Goal: Information Seeking & Learning: Learn about a topic

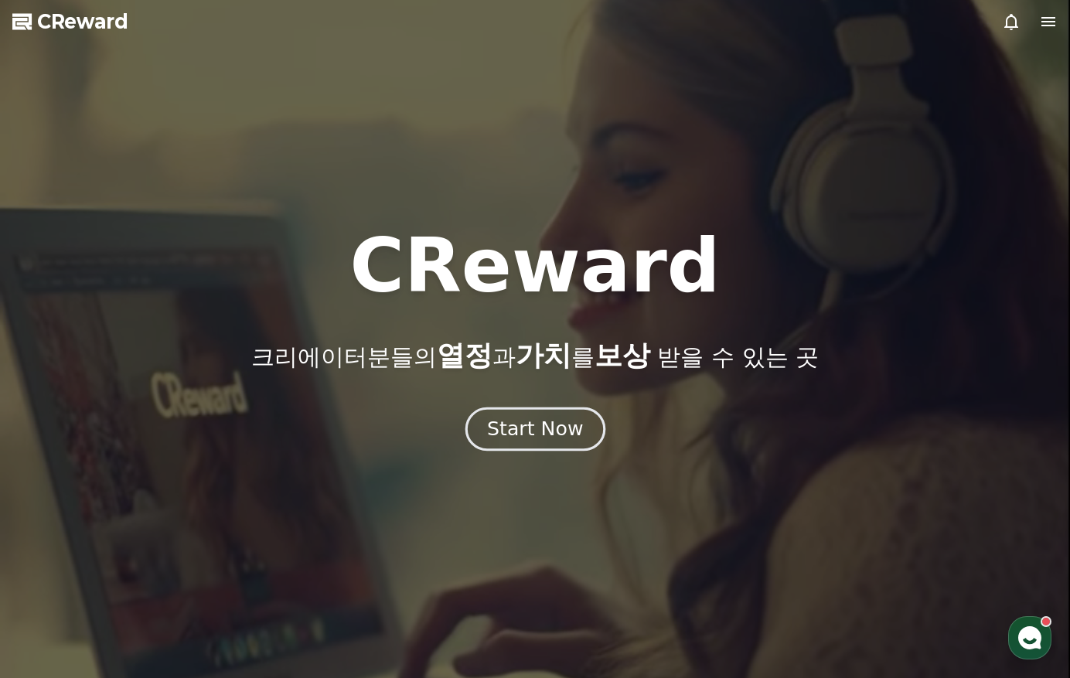
click at [559, 415] on button "Start Now" at bounding box center [535, 429] width 140 height 44
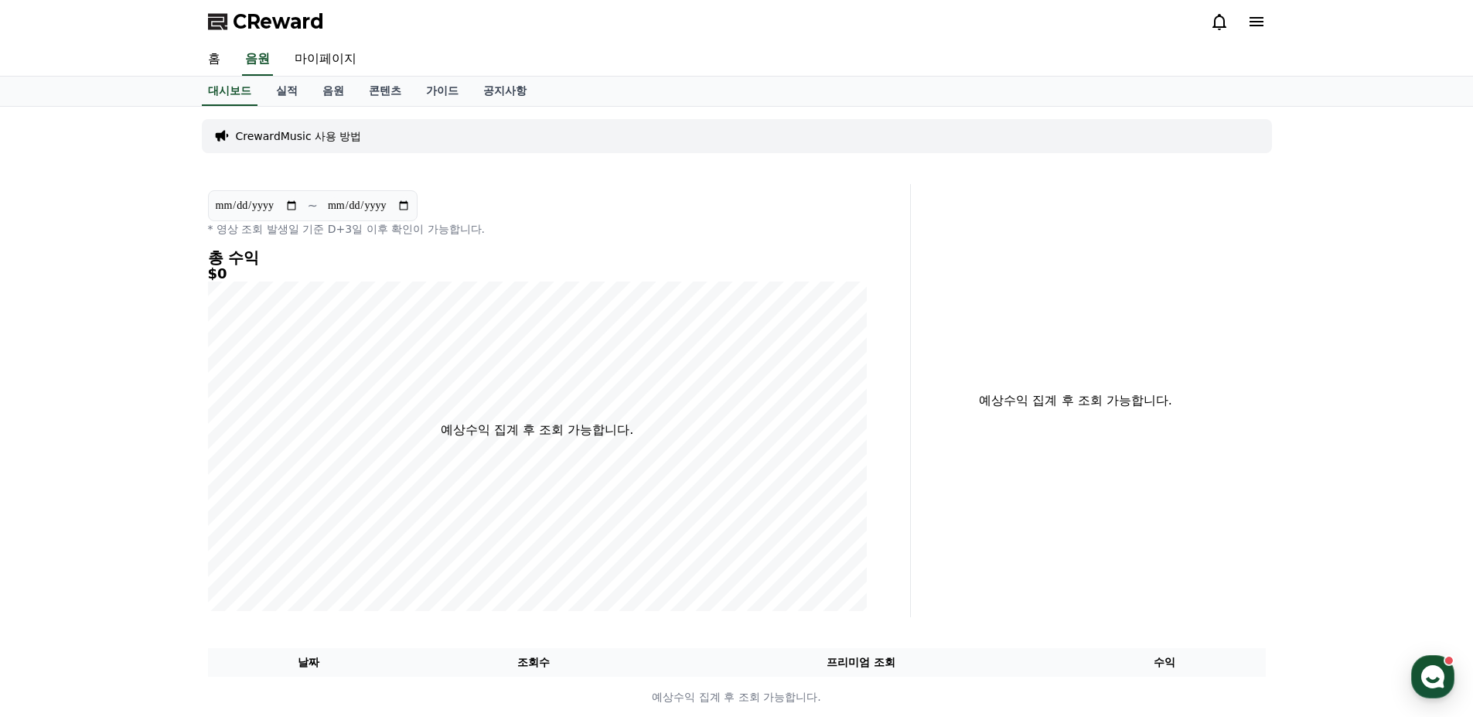
click at [1070, 25] on icon at bounding box center [1257, 21] width 14 height 9
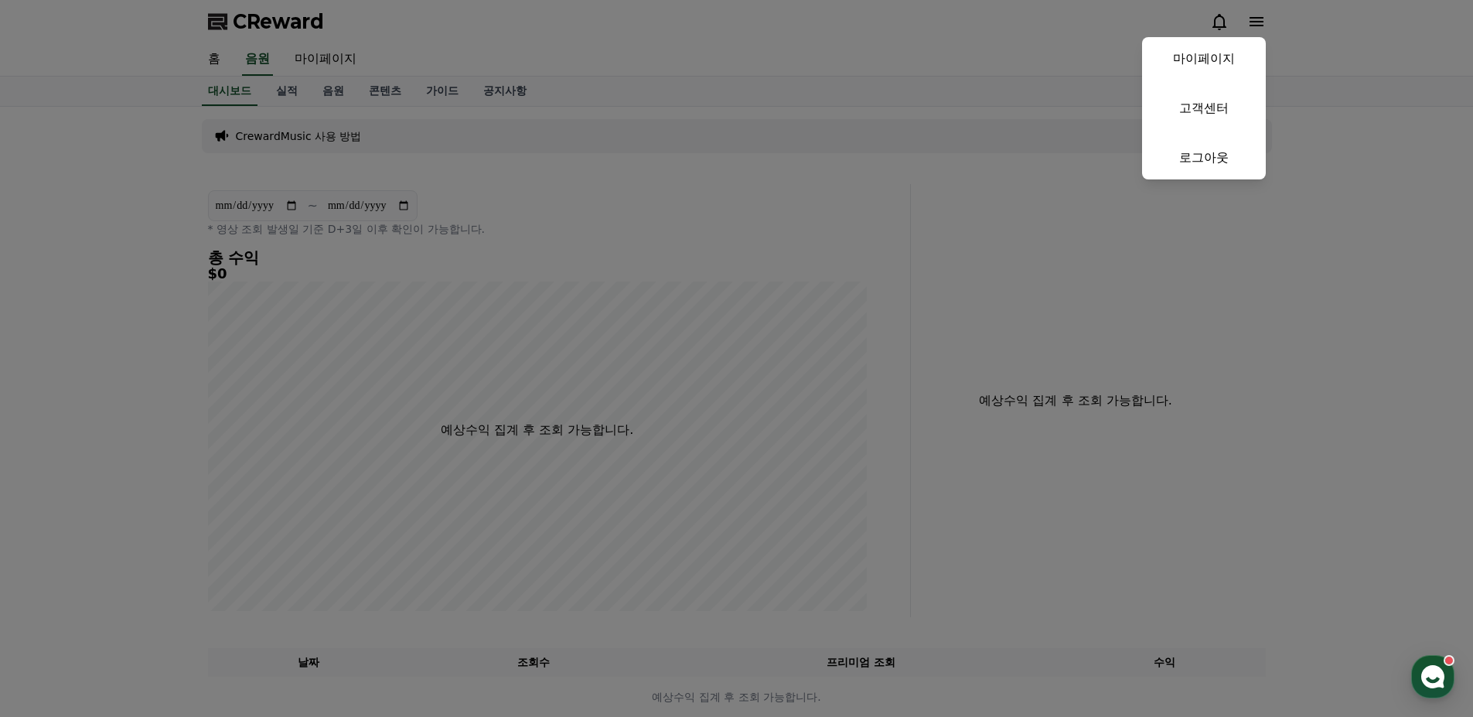
click at [441, 90] on button "close" at bounding box center [736, 358] width 1473 height 717
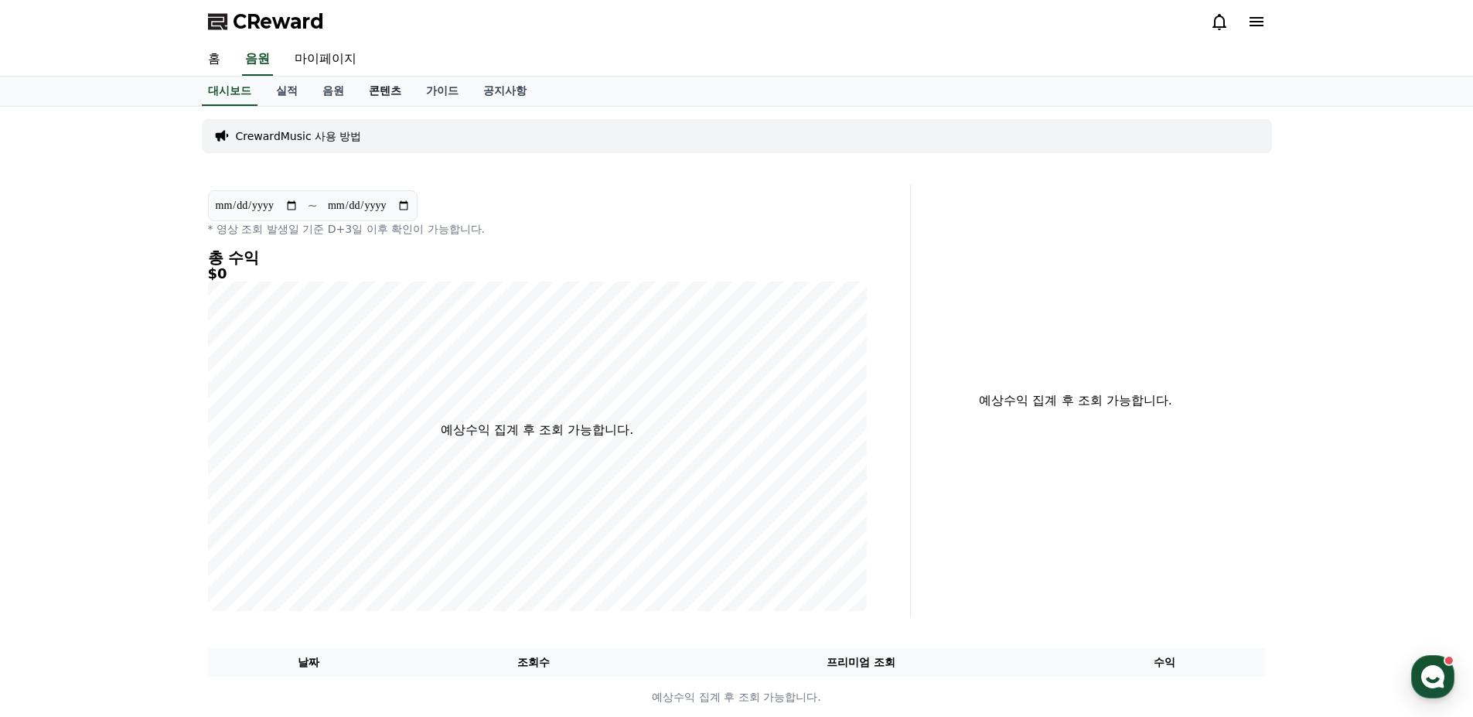
click at [376, 92] on link "콘텐츠" at bounding box center [385, 91] width 57 height 29
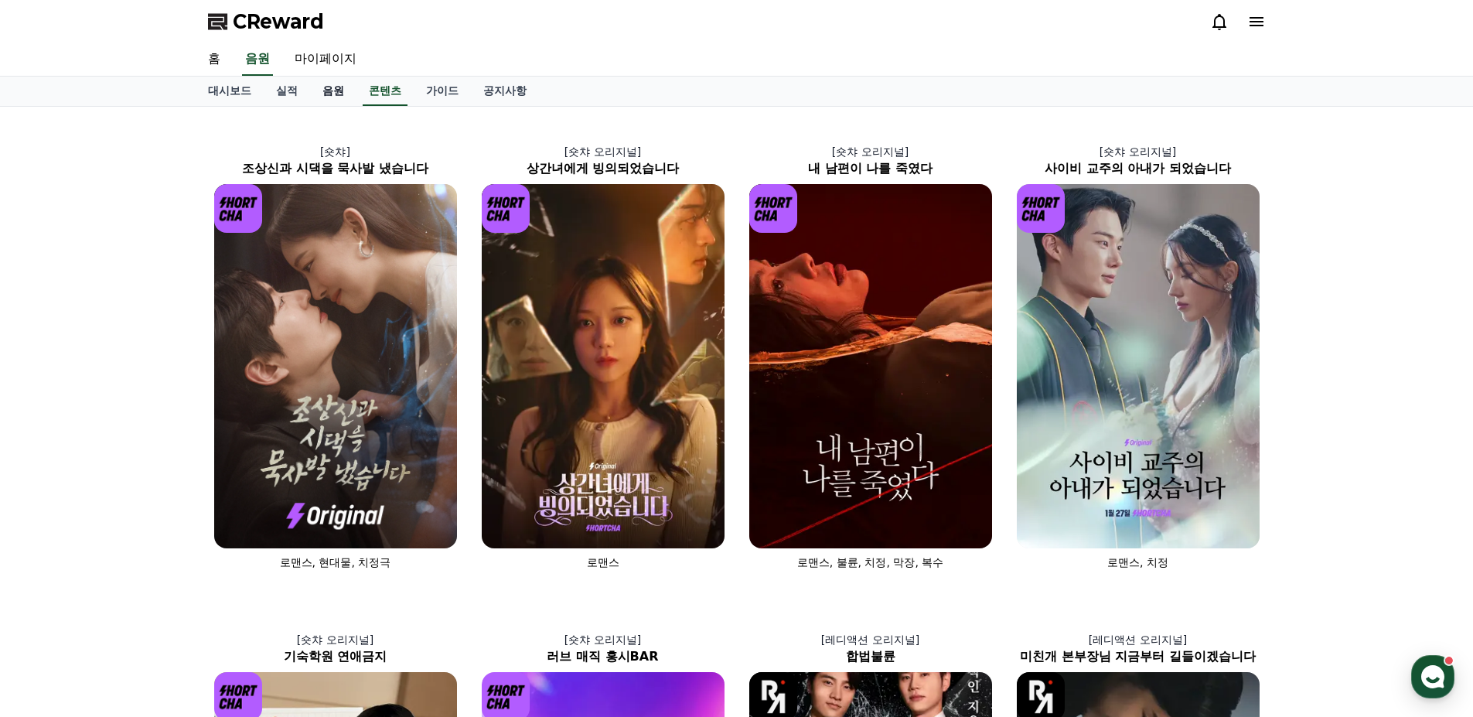
click at [319, 97] on link "음원" at bounding box center [333, 91] width 46 height 29
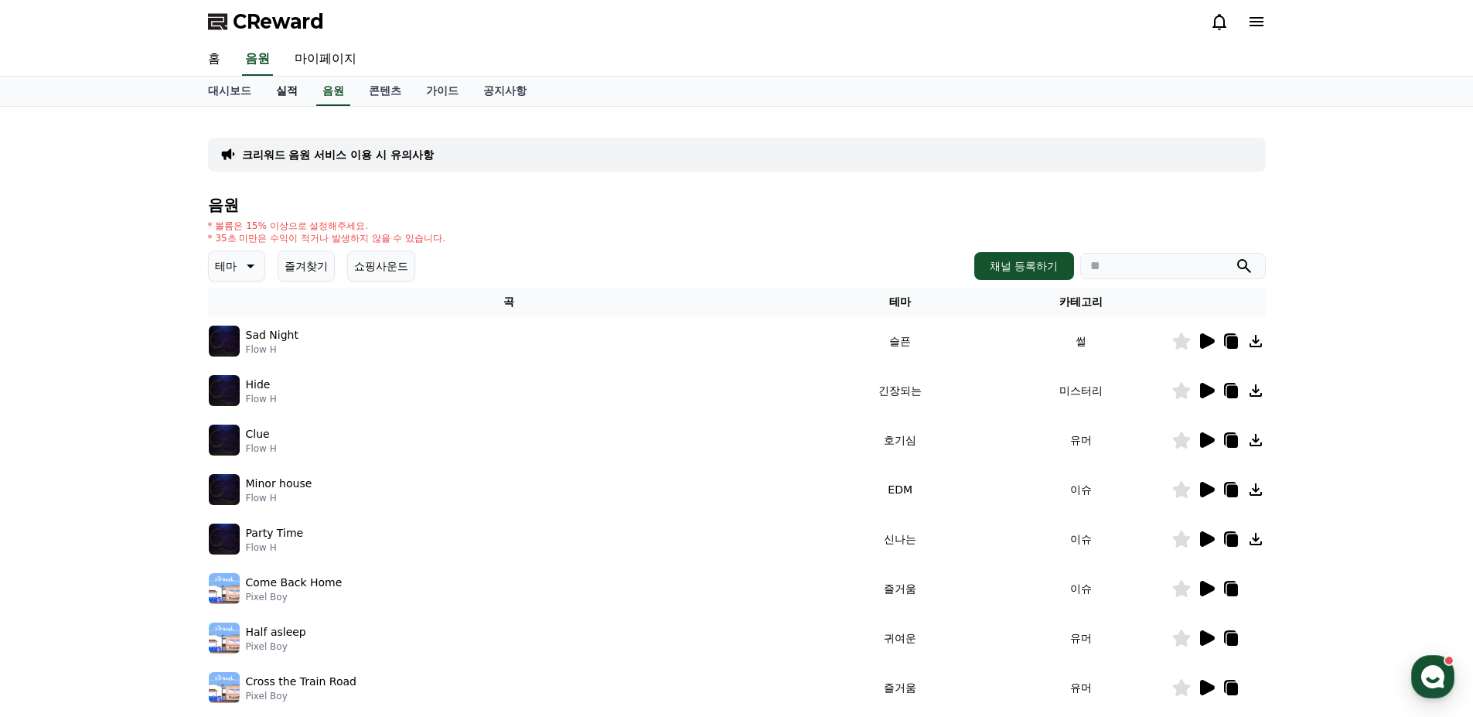
click at [279, 94] on link "실적" at bounding box center [287, 91] width 46 height 29
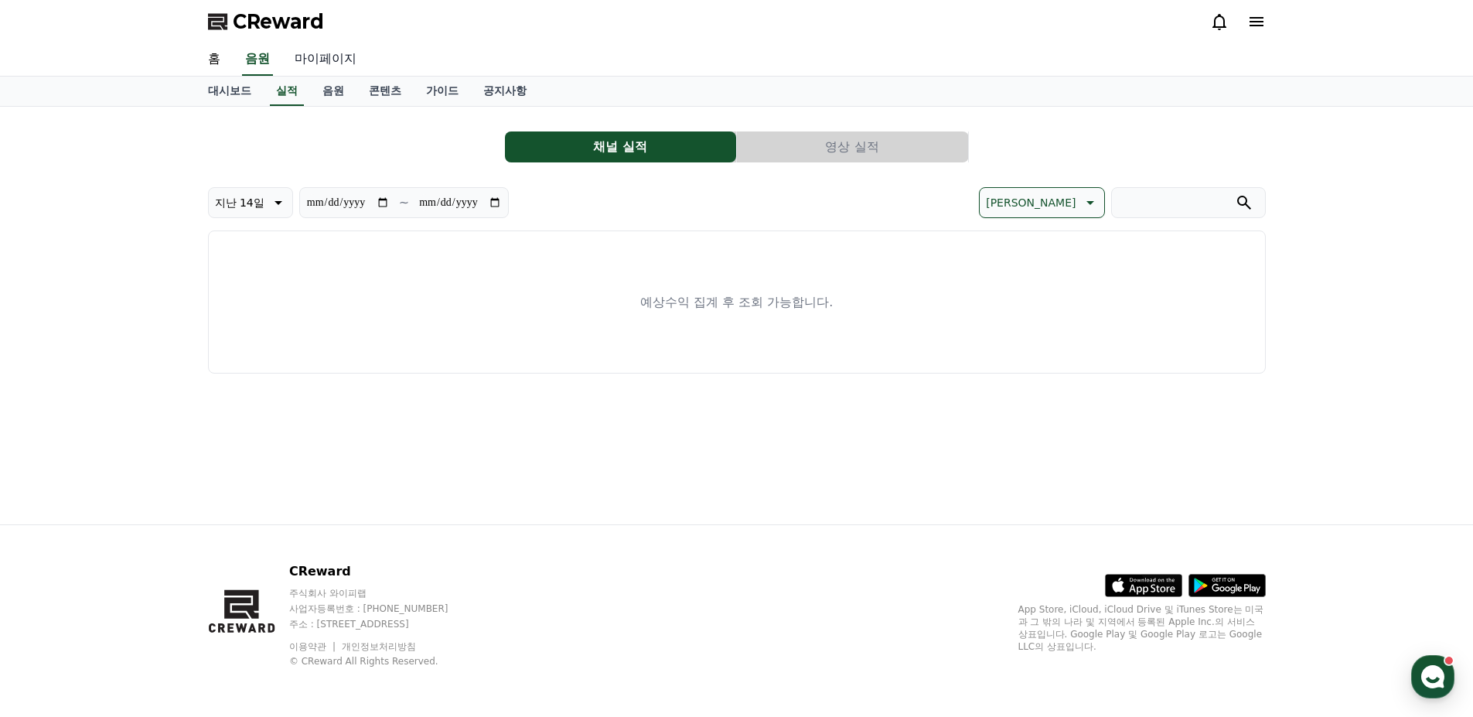
click at [327, 61] on link "마이페이지" at bounding box center [325, 59] width 87 height 32
select select "**********"
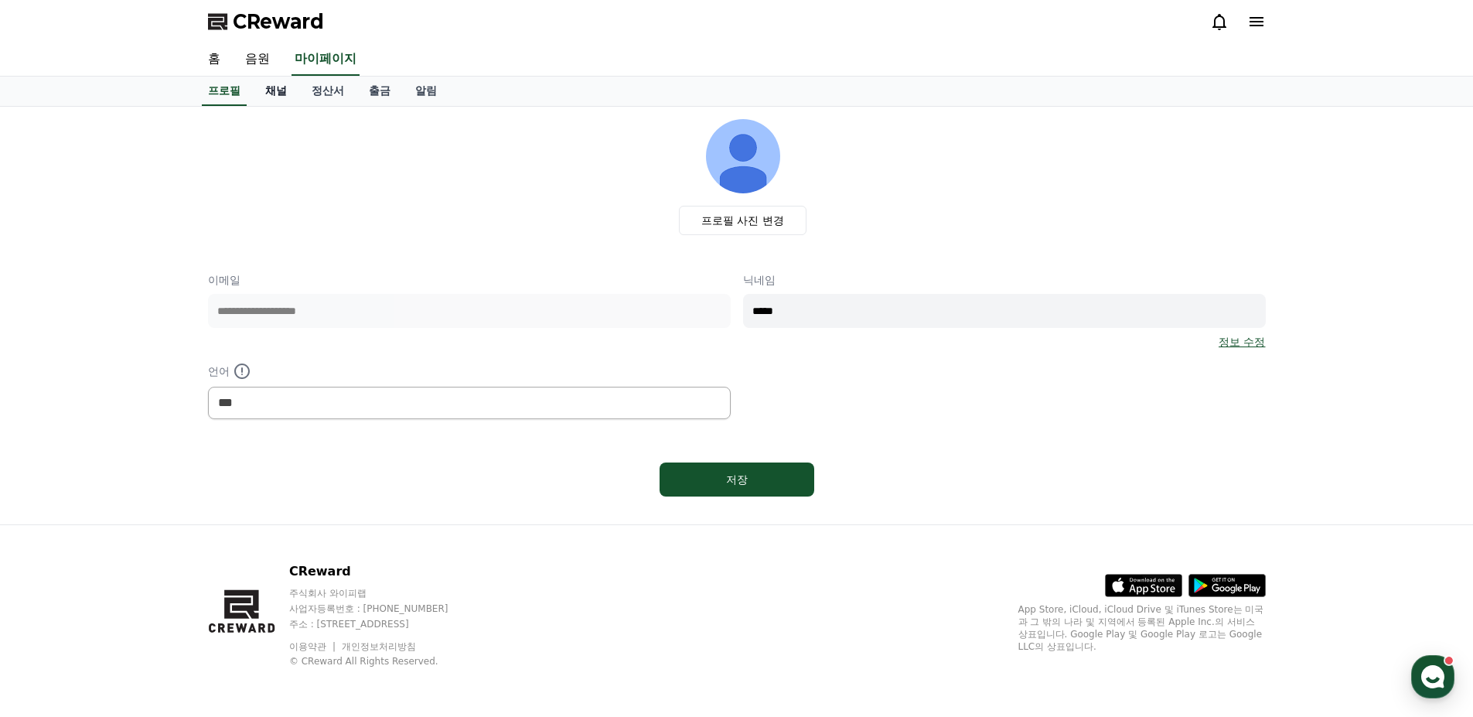
click at [276, 92] on link "채널" at bounding box center [276, 91] width 46 height 29
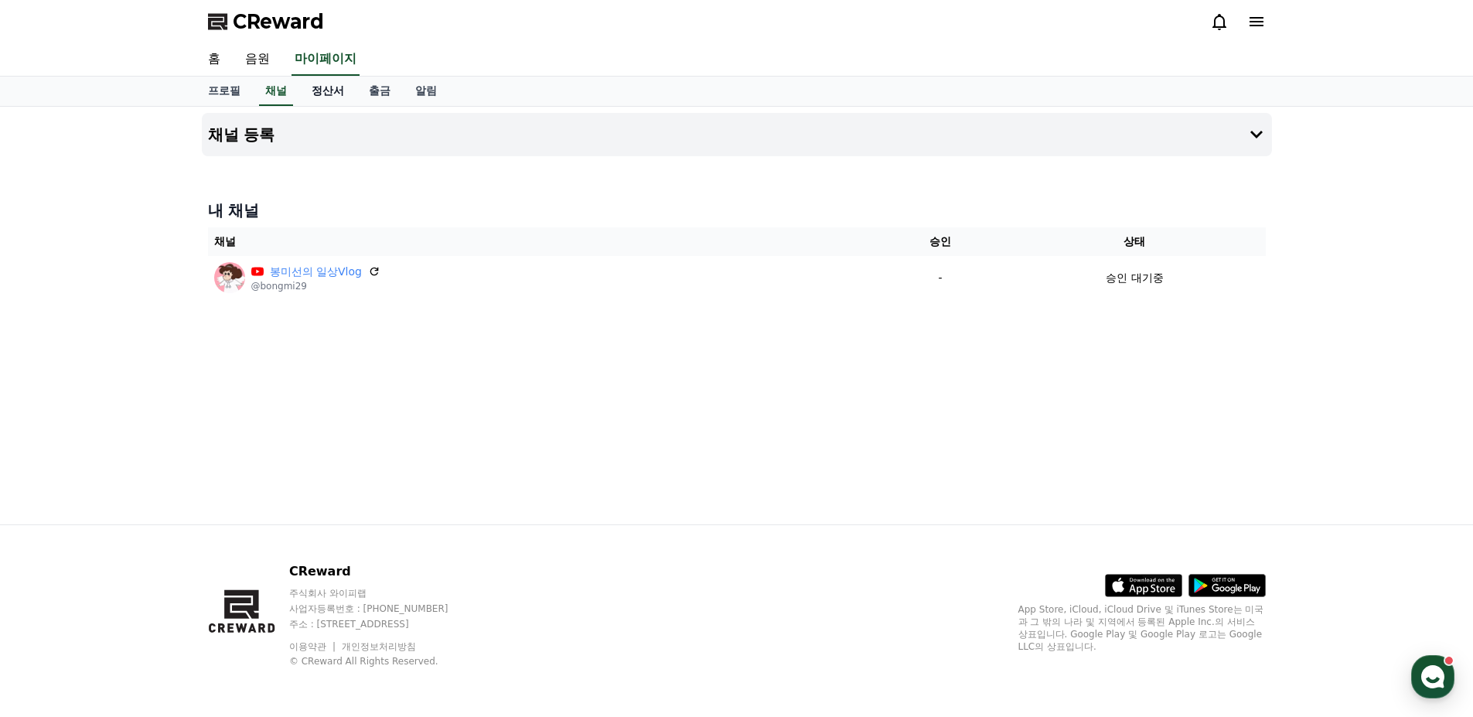
click at [332, 95] on link "정산서" at bounding box center [327, 91] width 57 height 29
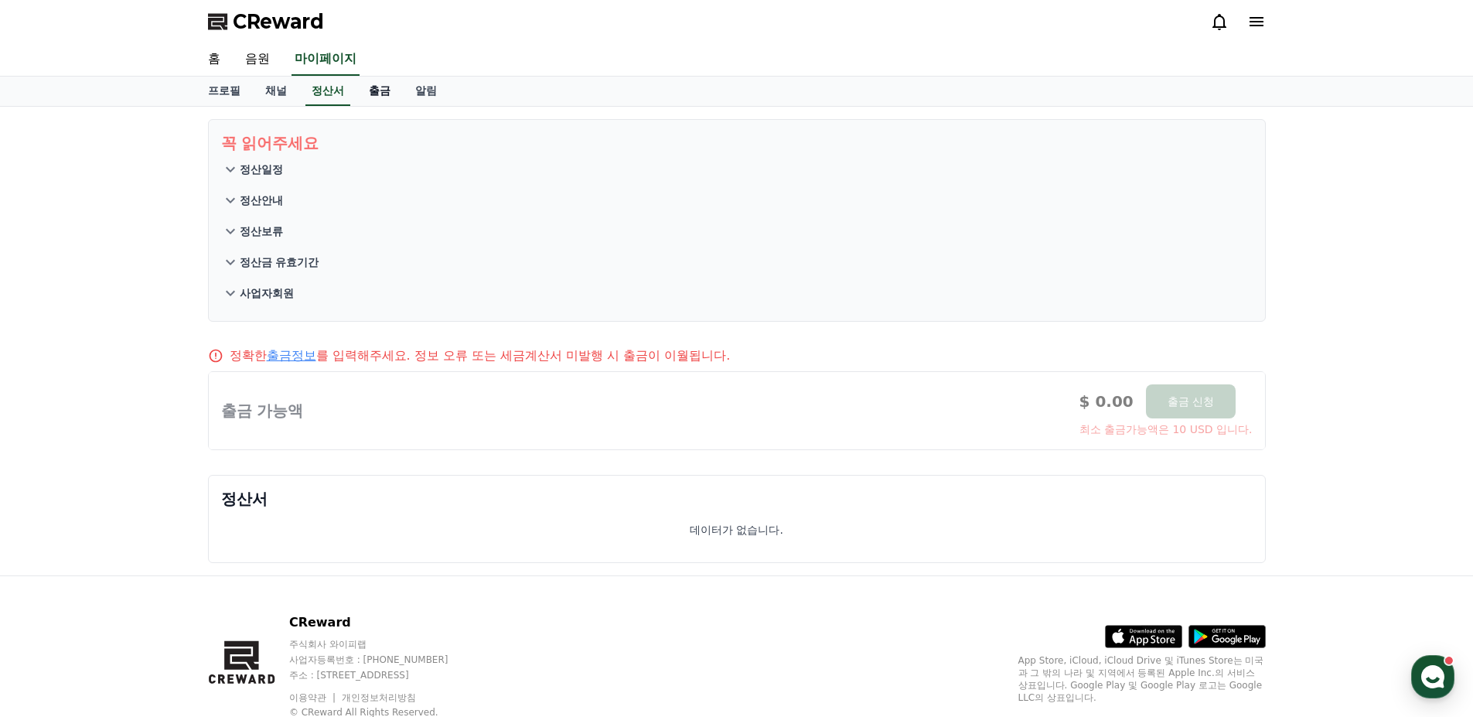
click at [380, 94] on link "출금" at bounding box center [380, 91] width 46 height 29
click at [427, 93] on link "알림" at bounding box center [426, 91] width 46 height 29
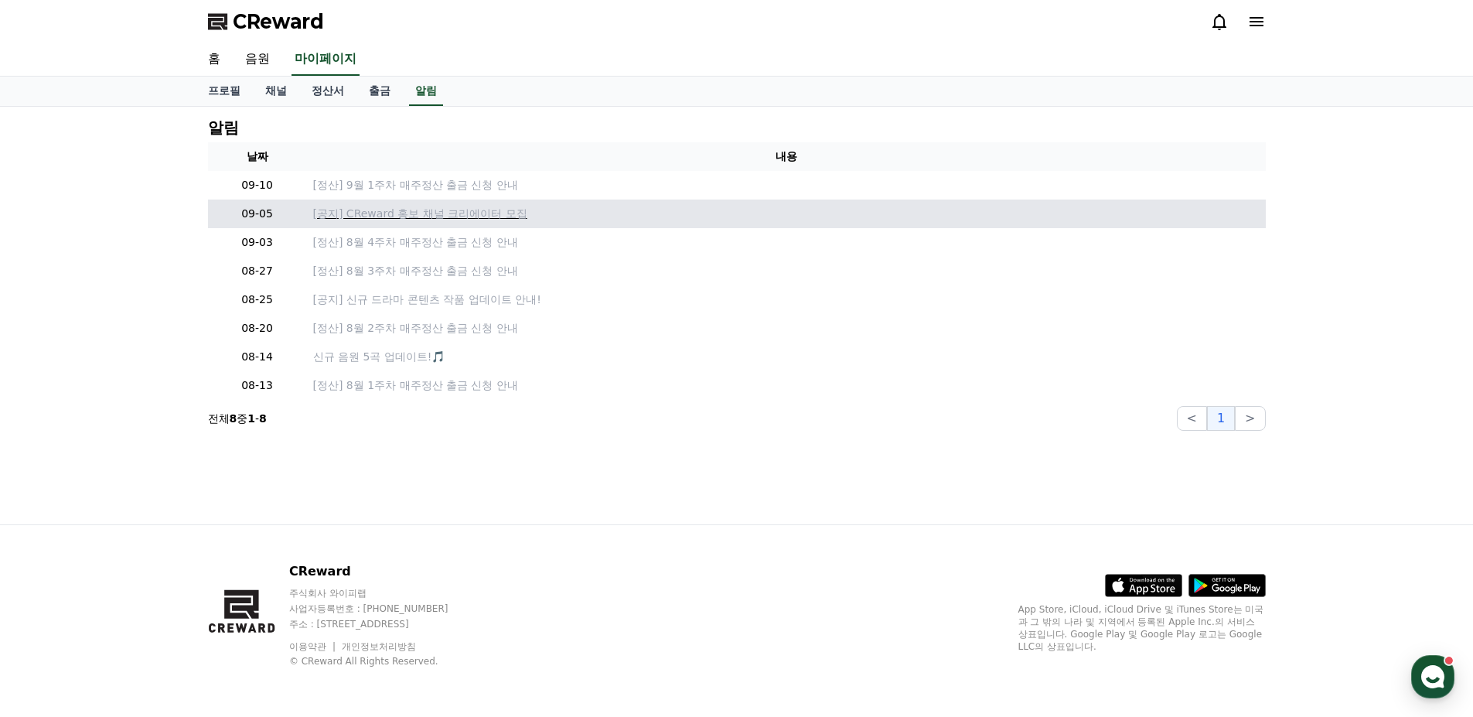
click at [513, 218] on p "[공지] CReward 홍보 채널 크리에이터 모집" at bounding box center [786, 214] width 947 height 16
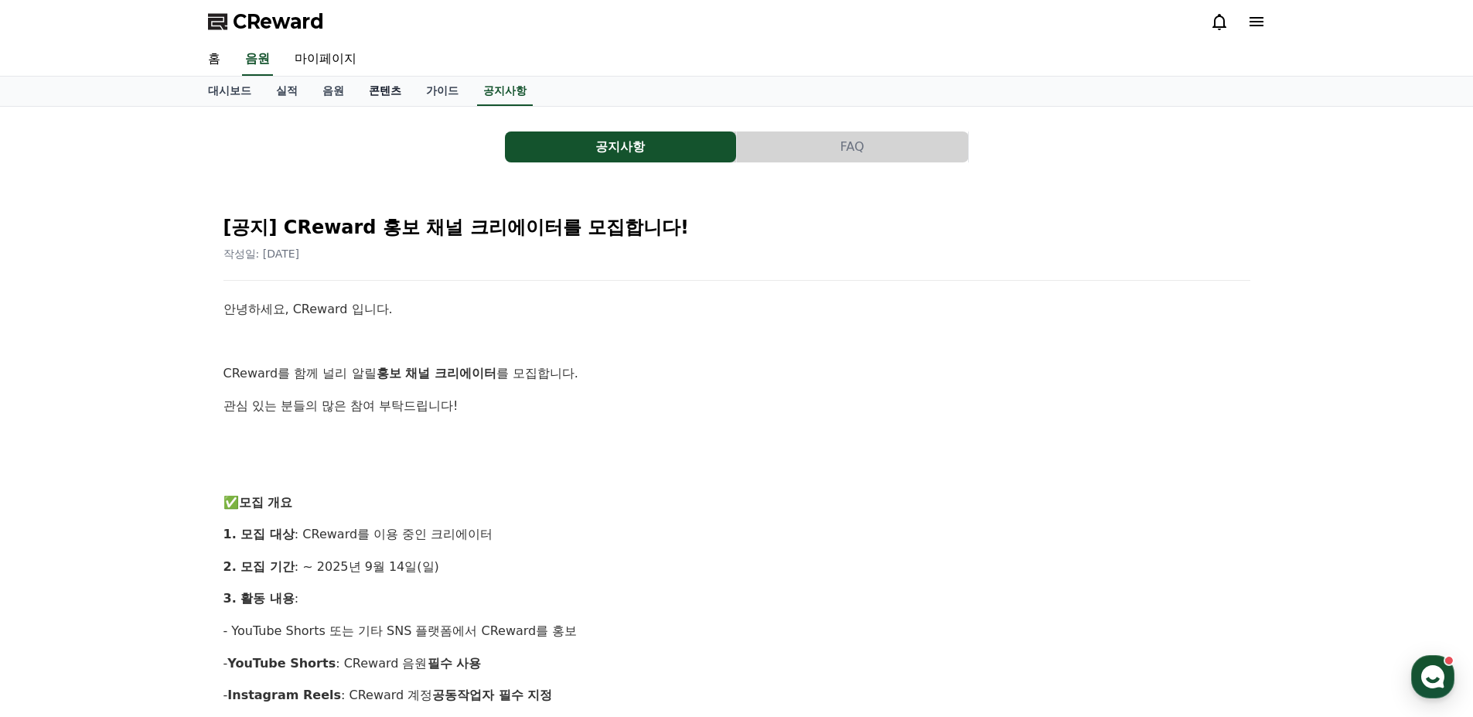
click at [374, 91] on link "콘텐츠" at bounding box center [385, 91] width 57 height 29
click at [444, 87] on link "가이드" at bounding box center [442, 91] width 57 height 29
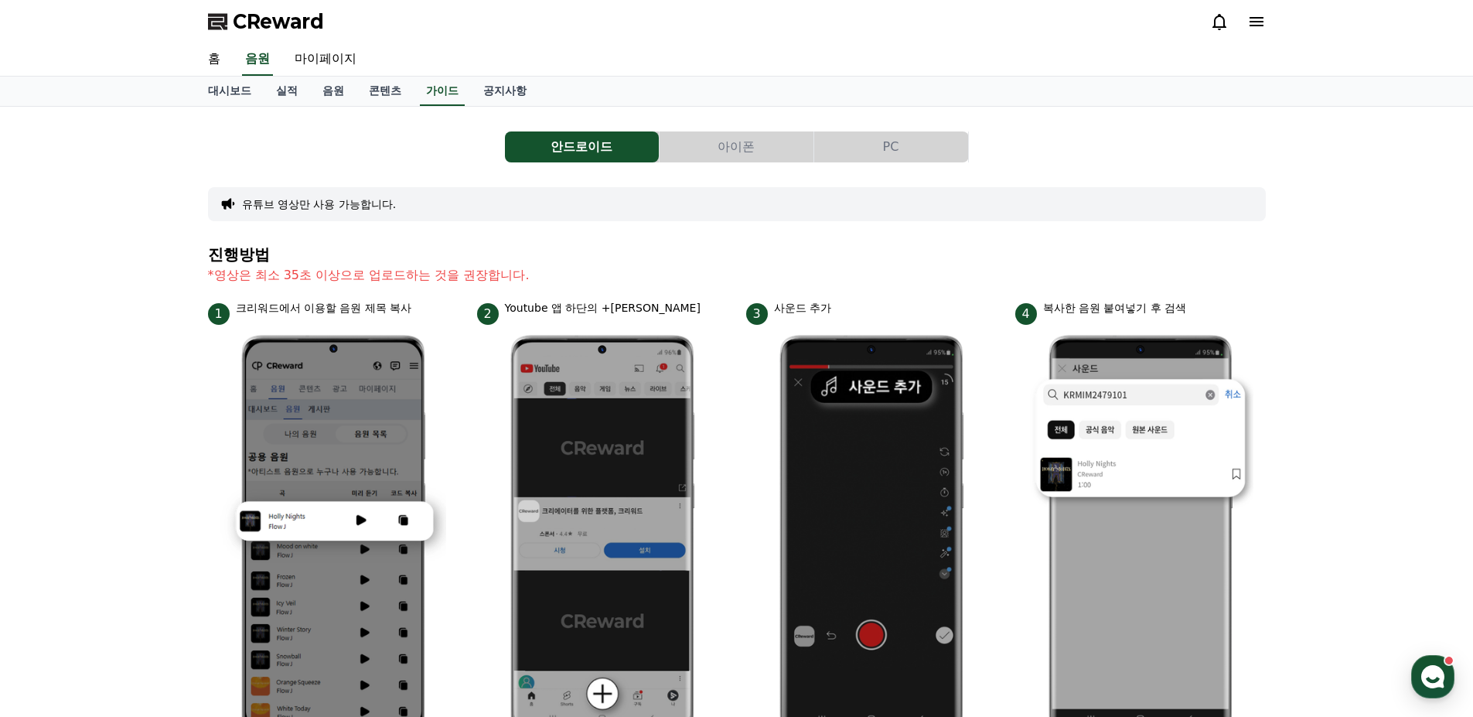
click at [758, 142] on button "아이폰" at bounding box center [737, 146] width 154 height 31
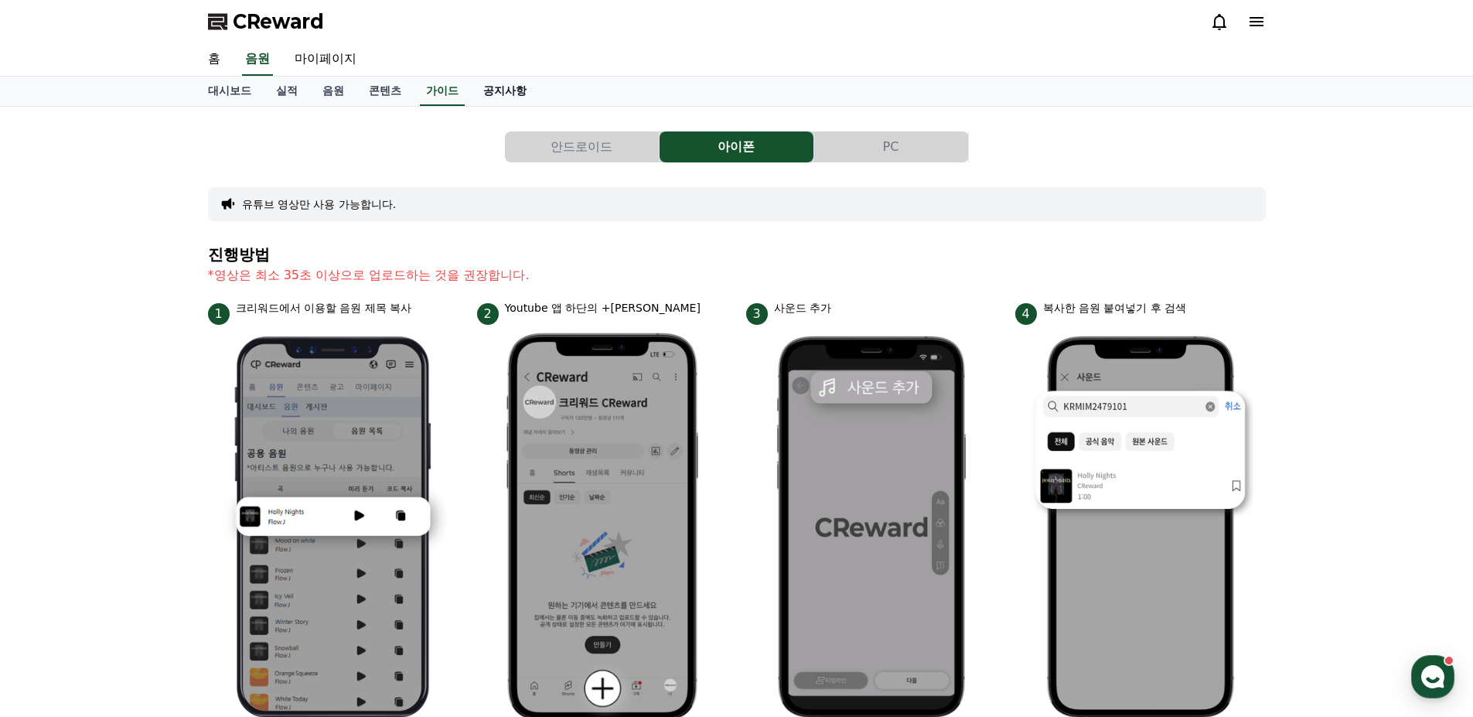
click at [523, 94] on link "공지사항" at bounding box center [505, 91] width 68 height 29
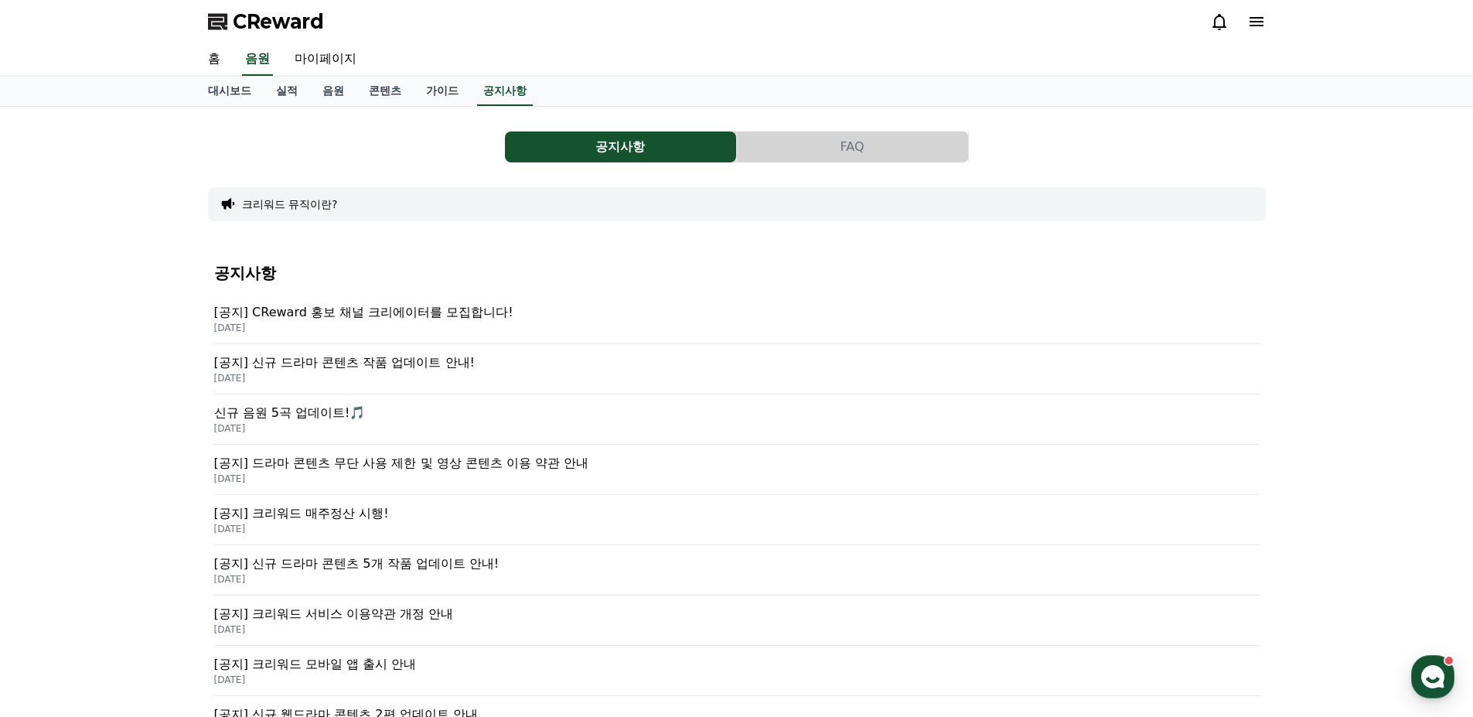
click at [361, 677] on p "[DATE]" at bounding box center [737, 680] width 1046 height 12
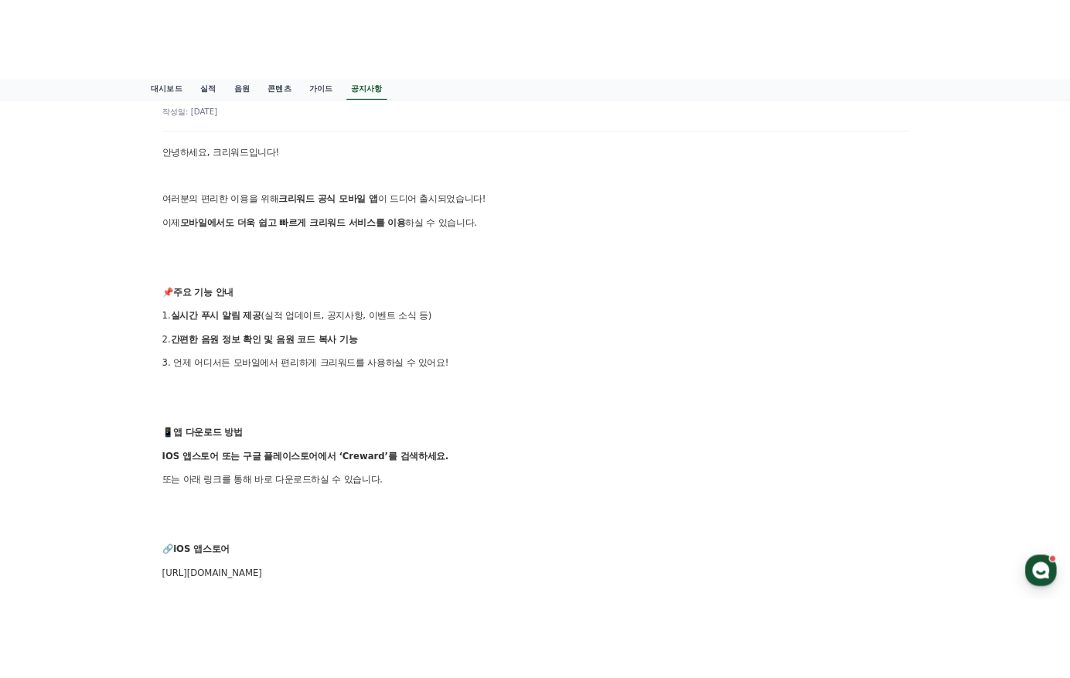
scroll to position [309, 0]
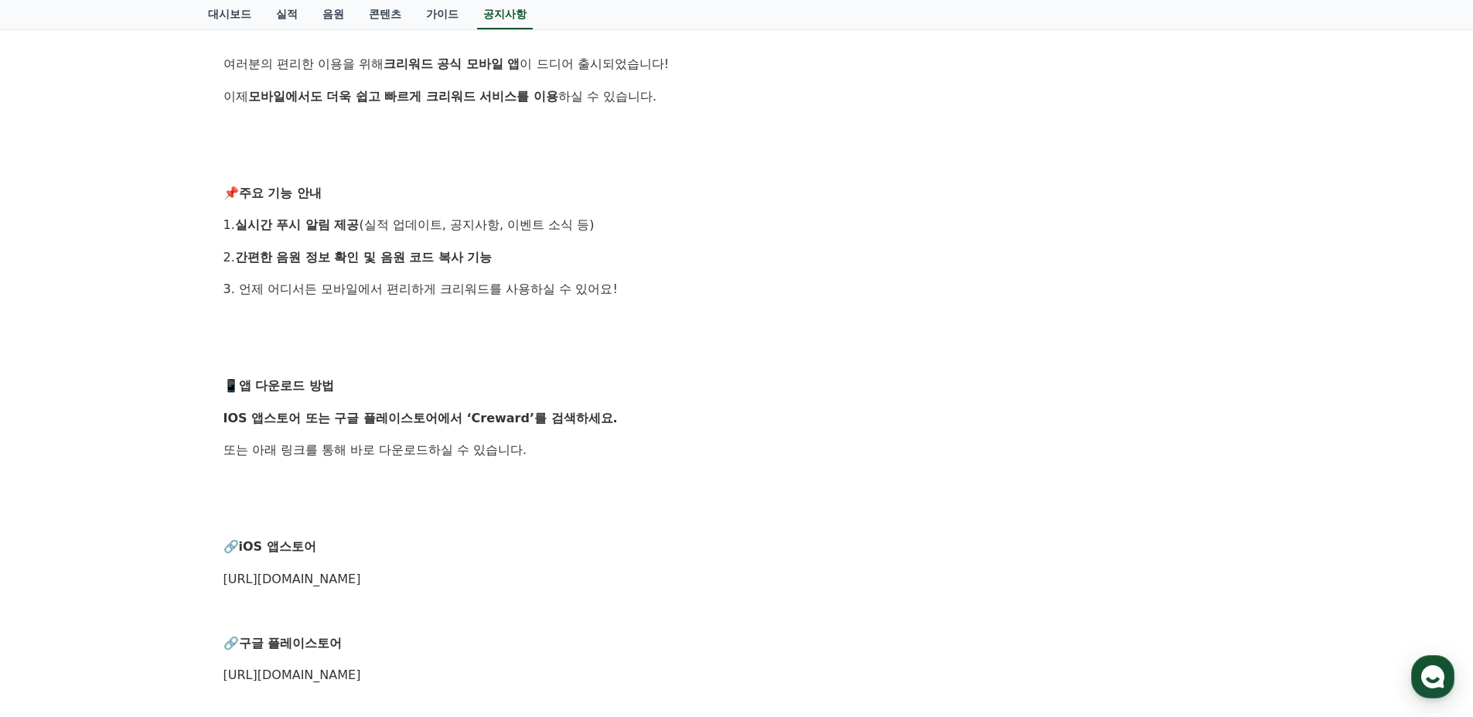
click at [255, 156] on p at bounding box center [736, 161] width 1027 height 20
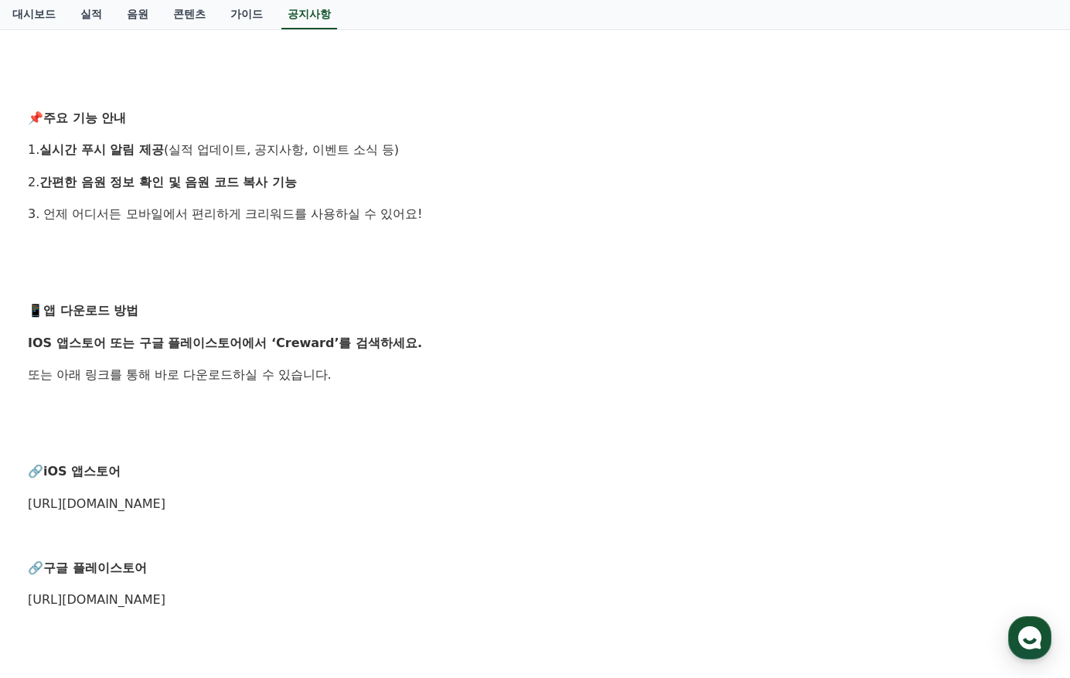
scroll to position [387, 0]
